Goal: Task Accomplishment & Management: Complete application form

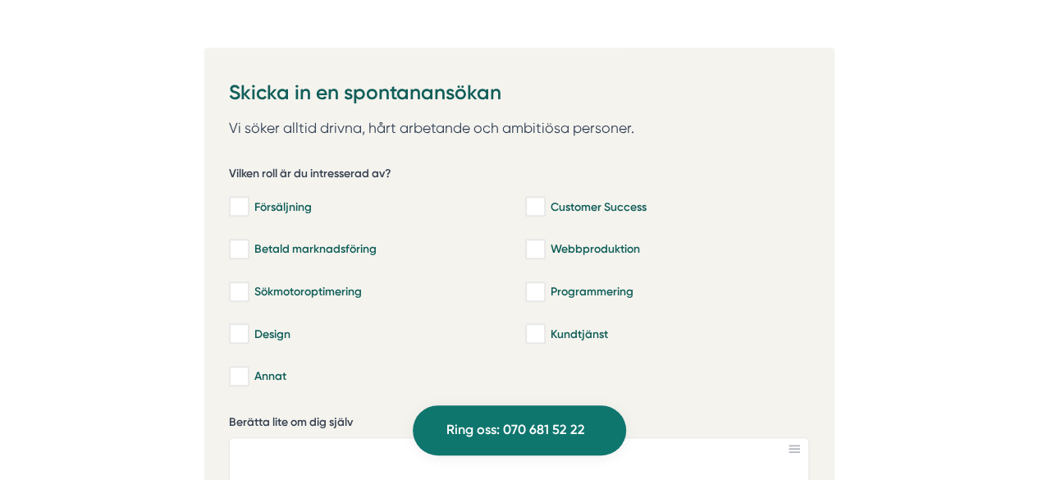
scroll to position [3500, 0]
click at [253, 199] on div "Försäljning" at bounding box center [369, 207] width 280 height 16
click at [248, 199] on input "Försäljning" at bounding box center [238, 207] width 19 height 16
checkbox input "true"
click at [598, 327] on div "Kundtjänst" at bounding box center [665, 335] width 280 height 16
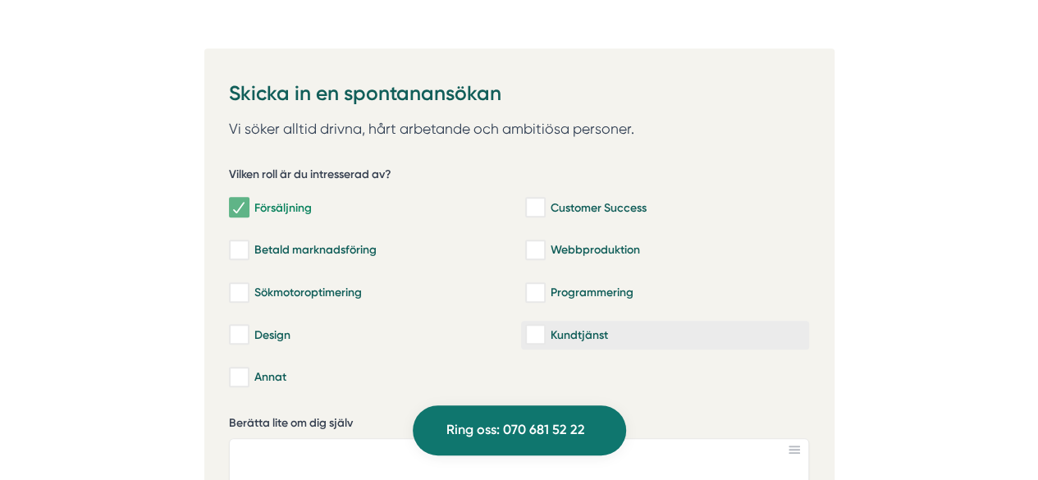
click at [544, 327] on input "Kundtjänst" at bounding box center [534, 335] width 19 height 16
checkbox input "true"
click at [596, 199] on div "Customer Success" at bounding box center [665, 207] width 280 height 16
click at [544, 199] on input "Customer Success" at bounding box center [534, 207] width 19 height 16
checkbox input "true"
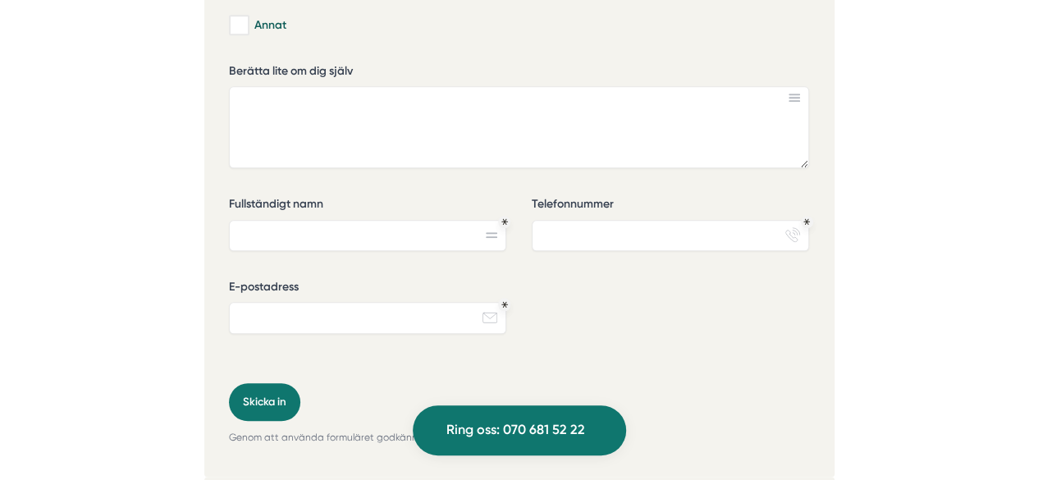
scroll to position [3853, 0]
click at [443, 219] on input "Fullständigt namn" at bounding box center [367, 234] width 277 height 31
type input "Emma Grelsson"
click at [547, 219] on input "Telefonnummer" at bounding box center [670, 234] width 277 height 31
type input "0728416421"
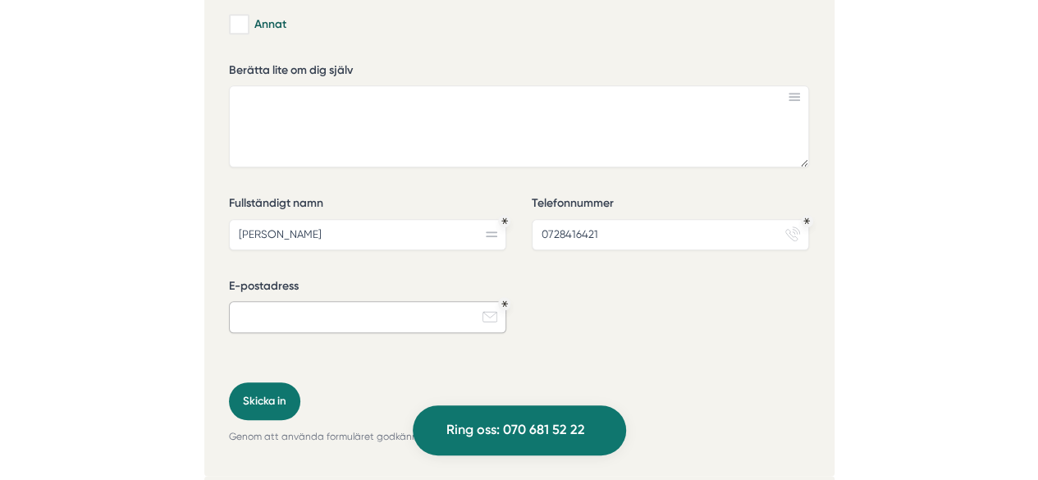
click at [420, 301] on input "E-postadress" at bounding box center [367, 316] width 277 height 31
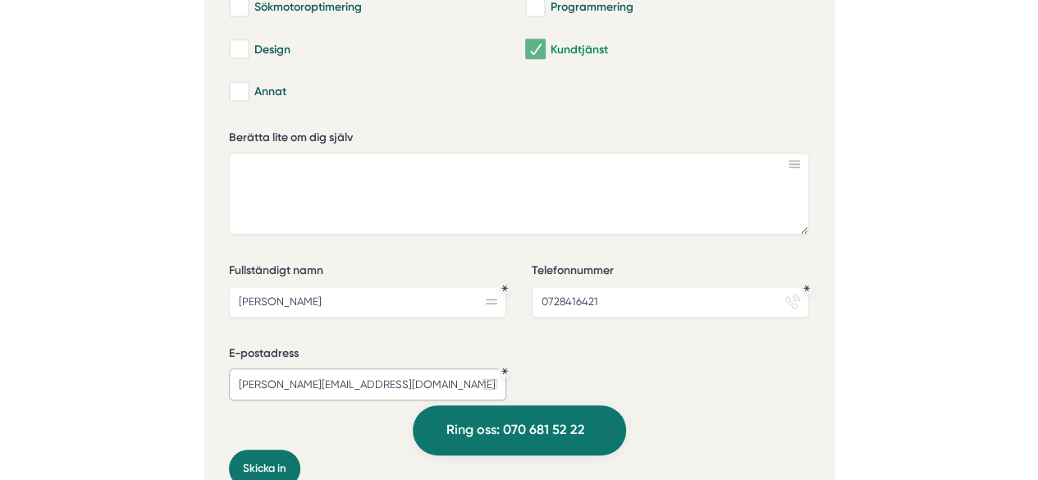
scroll to position [3784, 0]
type input "emma.grelsson@hotmail.com"
click at [380, 194] on textarea "Berätta lite om dig själv" at bounding box center [519, 195] width 580 height 82
paste textarea "Mitt namn är Emma Erica Grelsson och jag är en positiv och driftig person som s…"
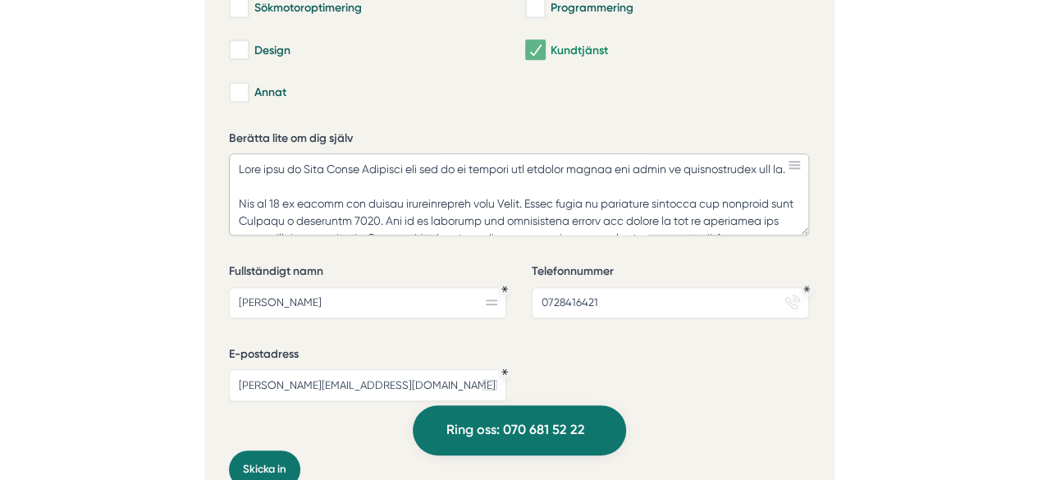
scroll to position [251, 0]
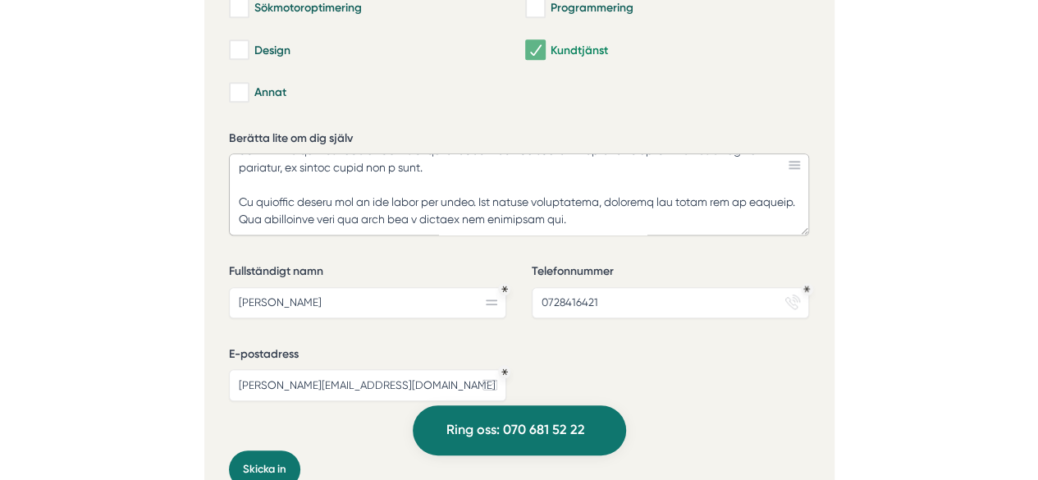
click at [463, 206] on textarea "Berätta lite om dig själv" at bounding box center [519, 195] width 580 height 82
click at [771, 187] on textarea "Berätta lite om dig själv" at bounding box center [519, 195] width 580 height 82
drag, startPoint x: 775, startPoint y: 190, endPoint x: 658, endPoint y: 186, distance: 116.6
click at [658, 186] on textarea "Berätta lite om dig själv" at bounding box center [519, 195] width 580 height 82
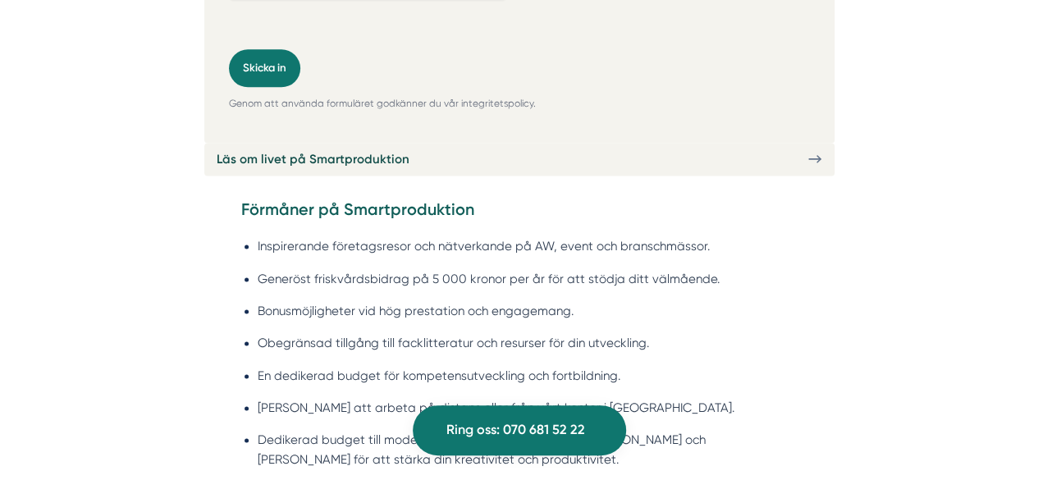
scroll to position [4206, 0]
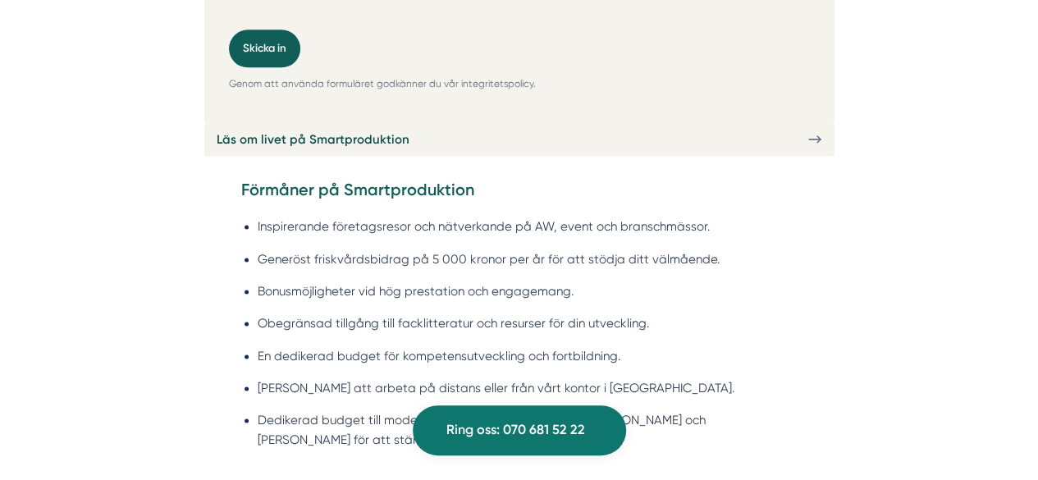
type textarea "Mitt namn är Emma Erica Grelsson och jag är en positiv och driftig person som s…"
click at [282, 30] on button "Skicka in" at bounding box center [264, 48] width 71 height 37
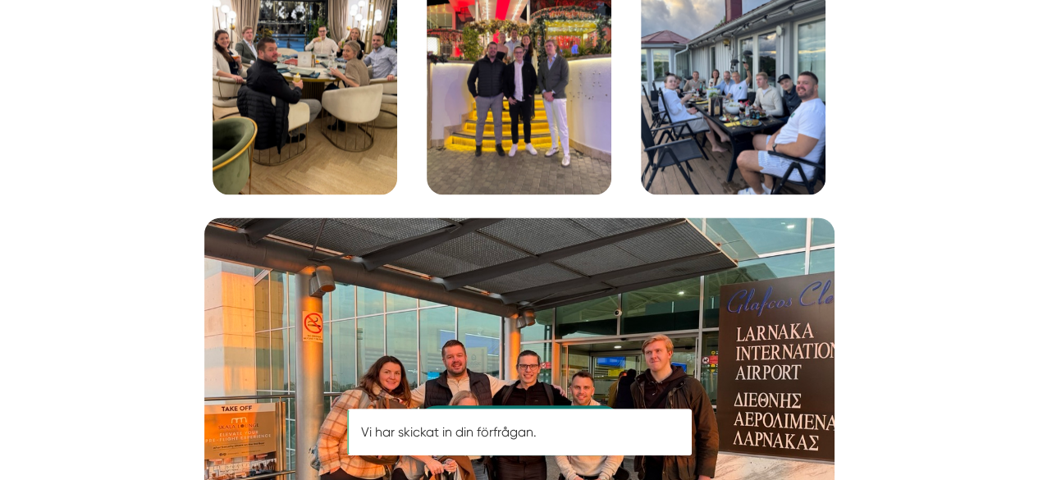
scroll to position [0, 0]
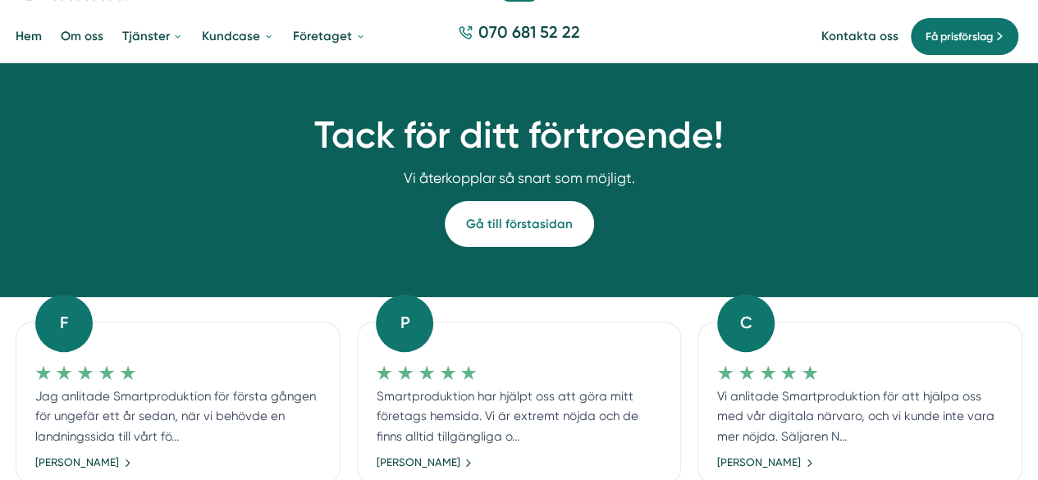
scroll to position [76, 0]
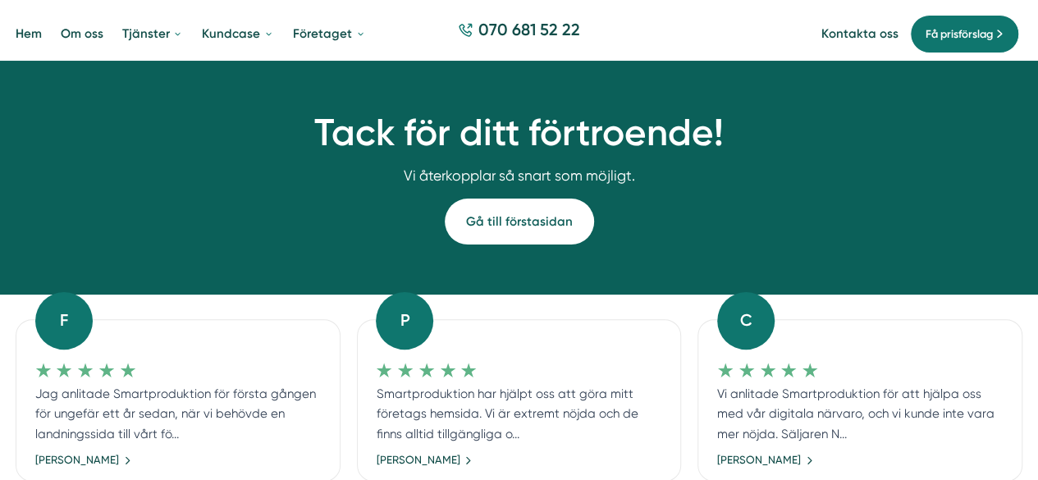
click at [547, 219] on link "Gå till förstasidan" at bounding box center [519, 222] width 149 height 46
